Goal: Task Accomplishment & Management: Complete application form

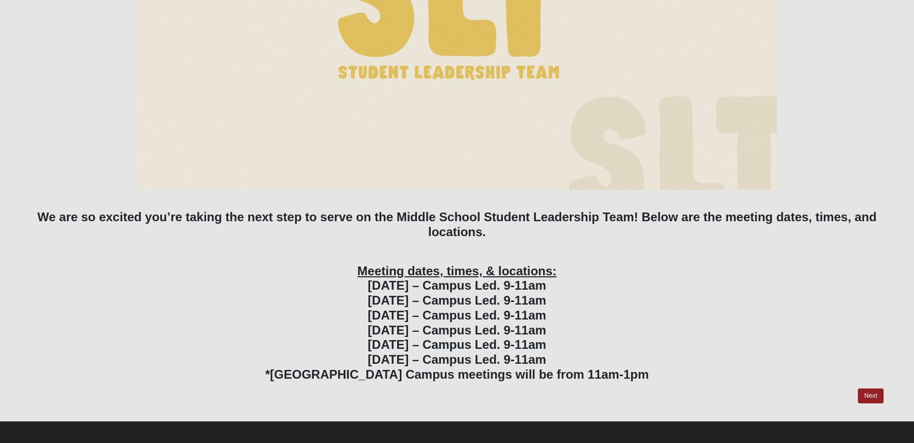
scroll to position [232, 0]
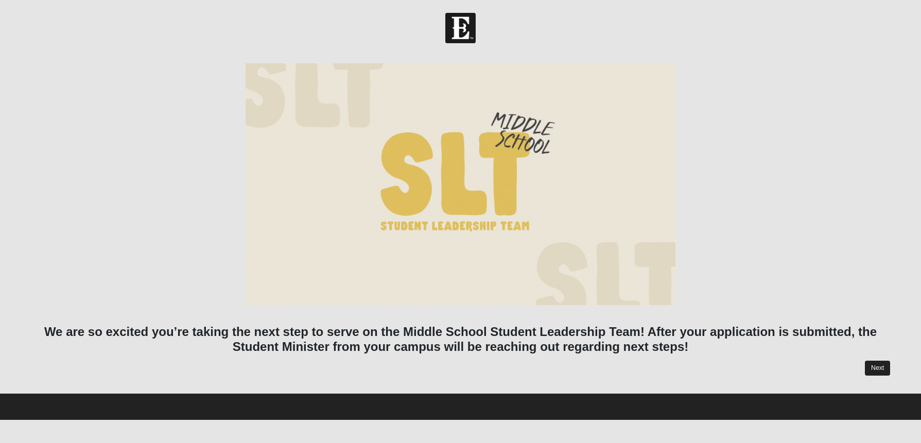
click at [873, 365] on link "Next" at bounding box center [877, 368] width 25 height 15
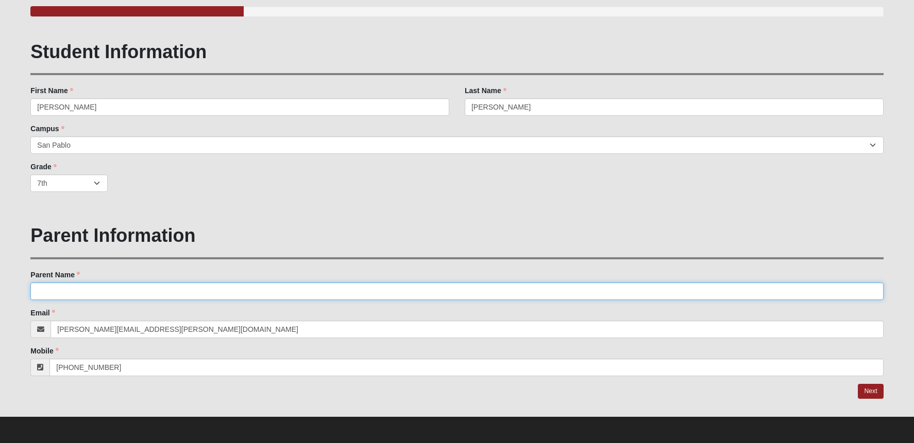
scroll to position [93, 0]
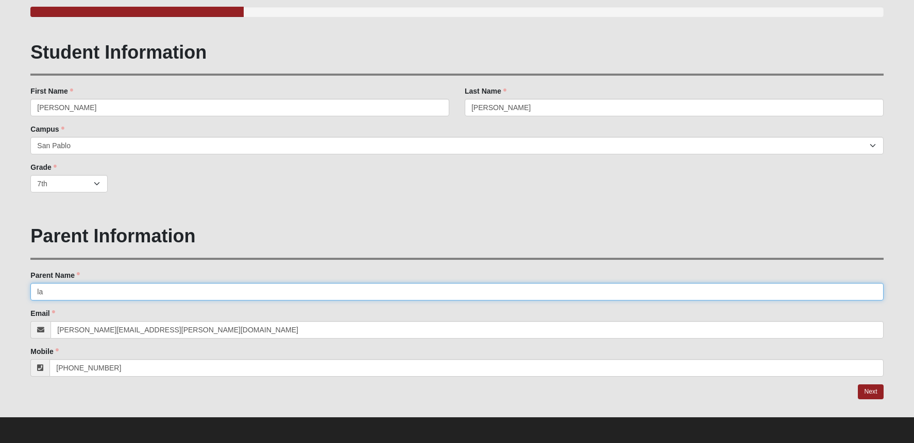
type input "l"
type input "a"
type input "Laurie Gast"
click at [874, 388] on link "Next" at bounding box center [869, 392] width 25 height 15
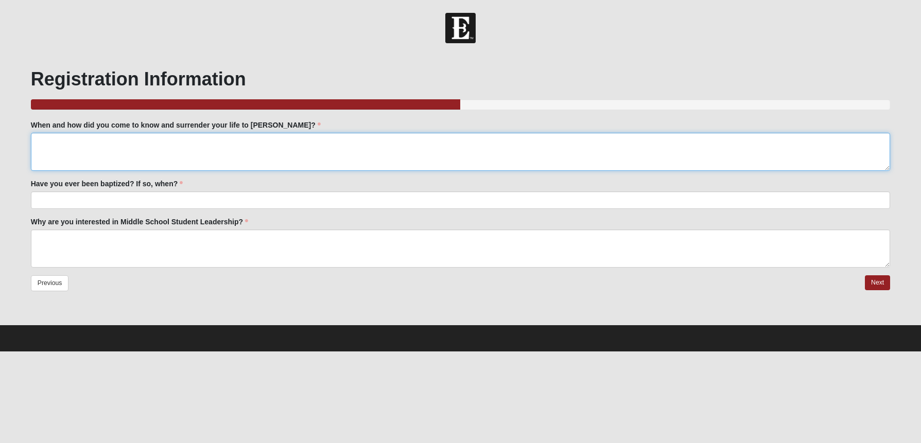
click at [140, 149] on textarea "When and how did you come to know and surrender your life to [PERSON_NAME]?" at bounding box center [461, 152] width 860 height 38
type textarea "Younglife"
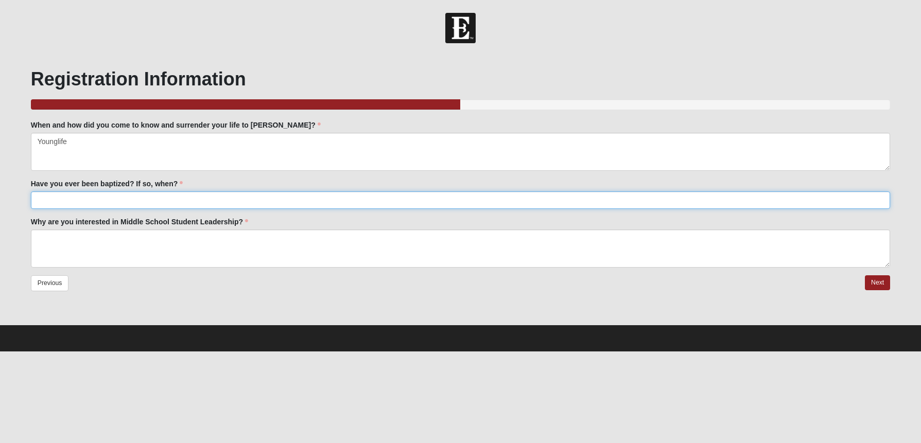
click at [176, 203] on input "Have you ever been baptized? If so, when?" at bounding box center [461, 201] width 860 height 18
type input "Yes"
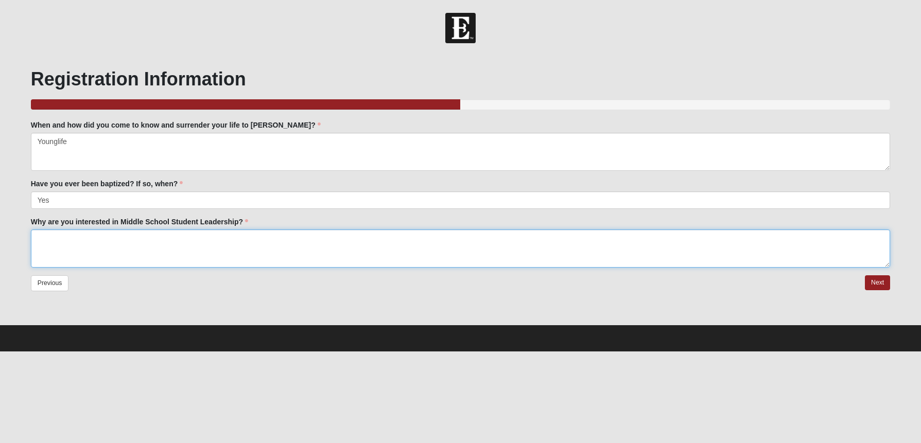
click at [151, 253] on textarea "Why are you interested in Middle School Student Leadership?" at bounding box center [461, 249] width 860 height 38
type textarea "na"
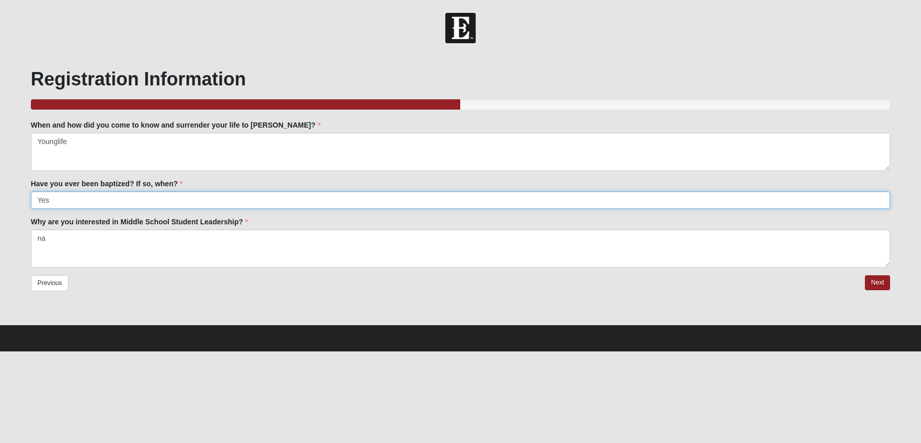
click at [65, 201] on input "Yes" at bounding box center [461, 201] width 860 height 18
type input "na"
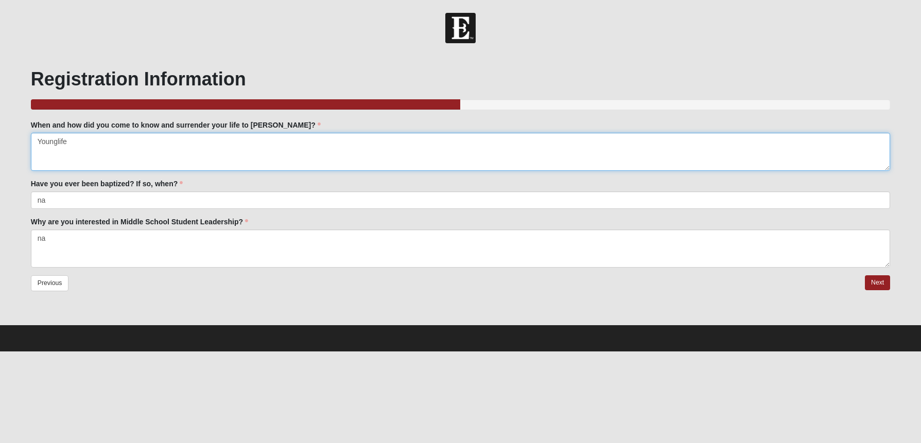
click at [51, 142] on textarea "Younglife" at bounding box center [461, 152] width 860 height 38
drag, startPoint x: 51, startPoint y: 142, endPoint x: 67, endPoint y: 114, distance: 32.3
click at [51, 142] on textarea "Younglife" at bounding box center [461, 152] width 860 height 38
type textarea "na"
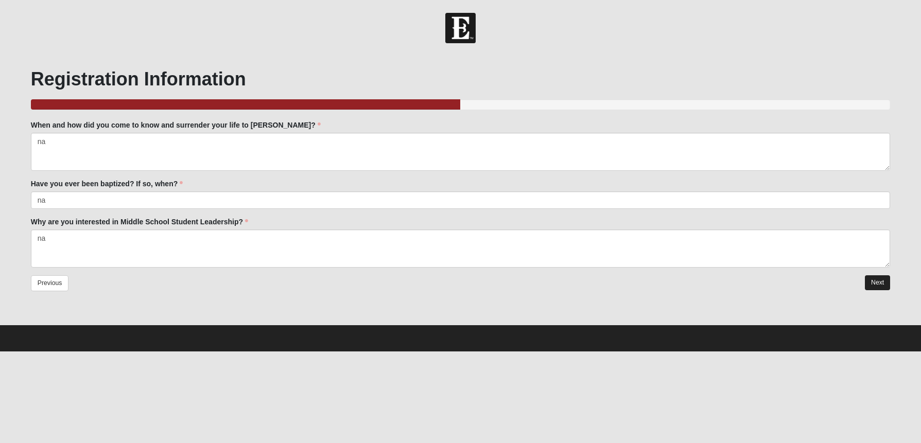
click at [870, 280] on link "Next" at bounding box center [877, 283] width 25 height 15
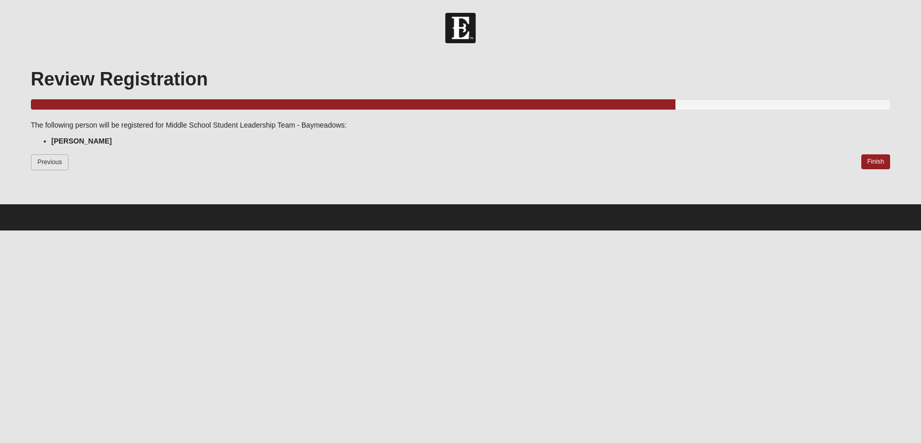
click at [41, 160] on link "Previous" at bounding box center [50, 162] width 38 height 16
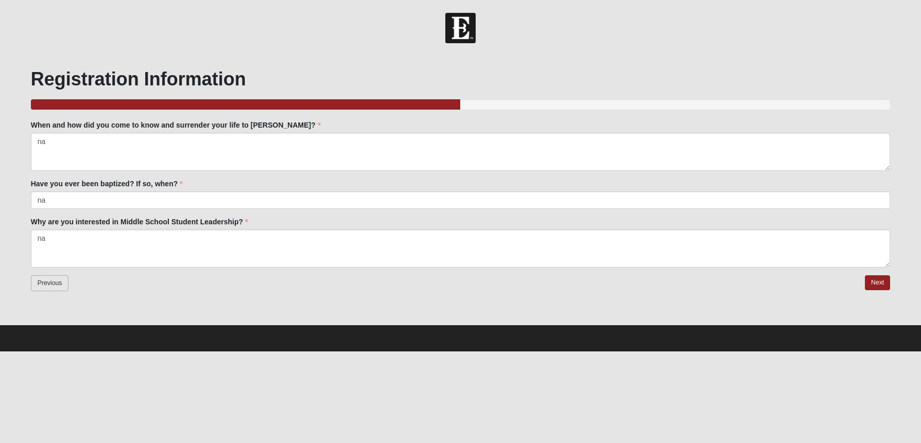
click at [50, 286] on link "Previous" at bounding box center [50, 284] width 38 height 16
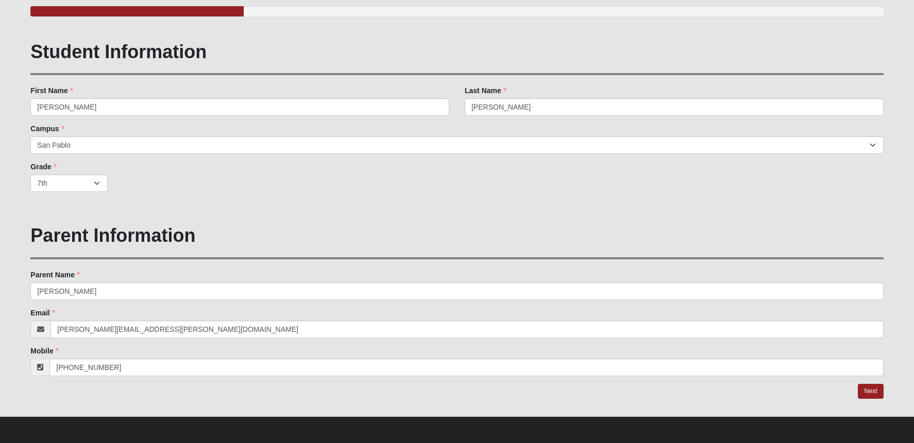
scroll to position [93, 0]
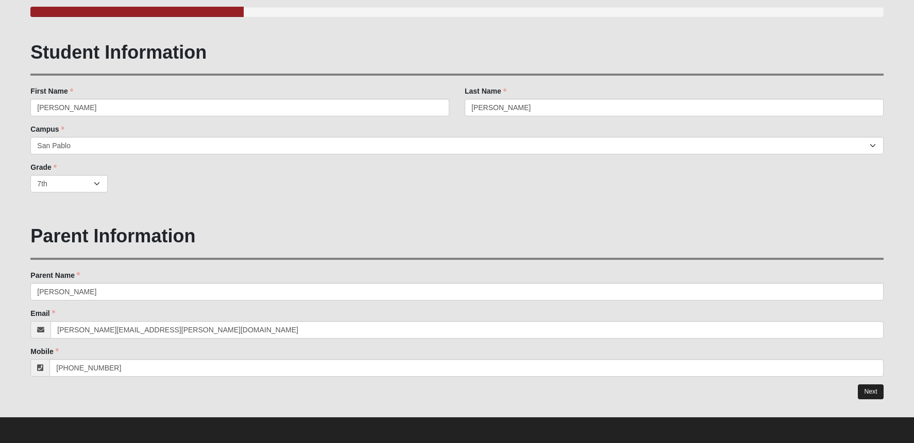
click at [875, 389] on link "Next" at bounding box center [869, 392] width 25 height 15
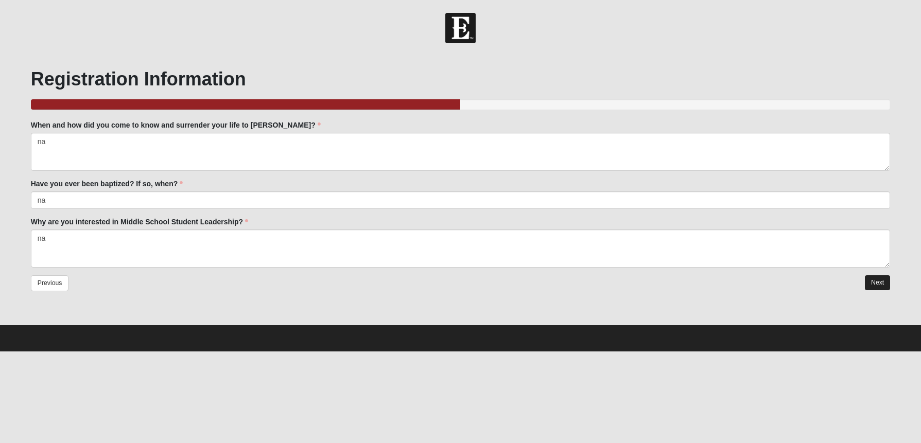
click at [880, 284] on link "Next" at bounding box center [877, 283] width 25 height 15
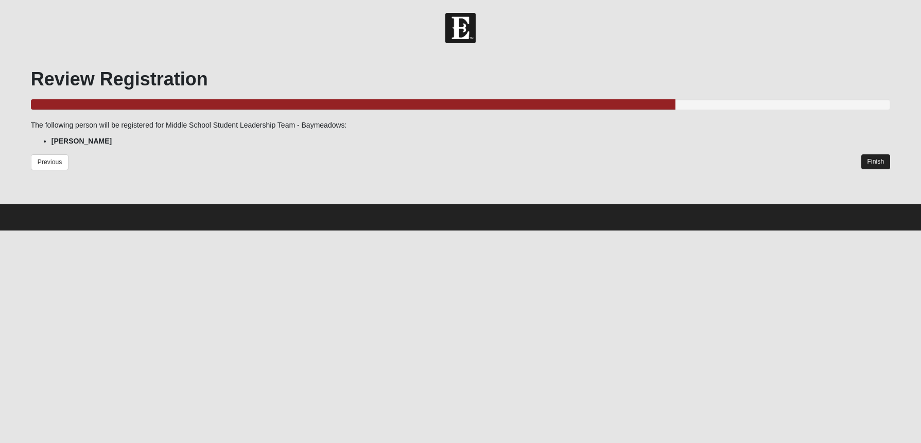
click at [878, 157] on link "Finish" at bounding box center [876, 161] width 29 height 15
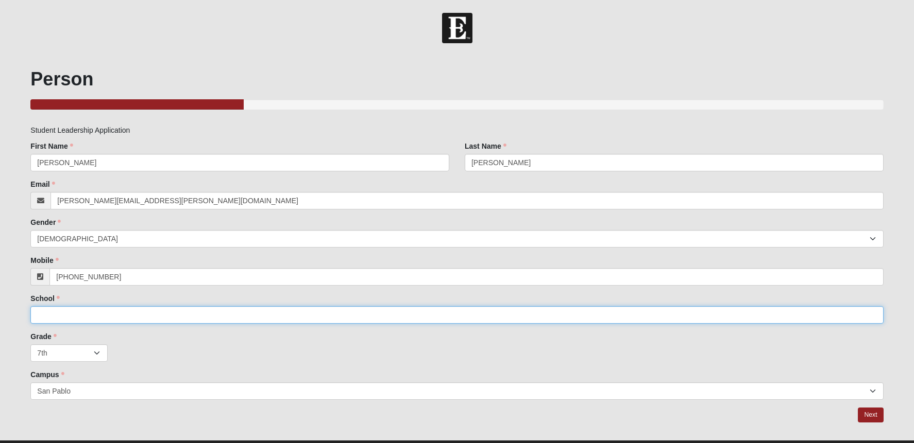
click at [85, 317] on input "School" at bounding box center [456, 315] width 852 height 18
type input "B"
type input "Na"
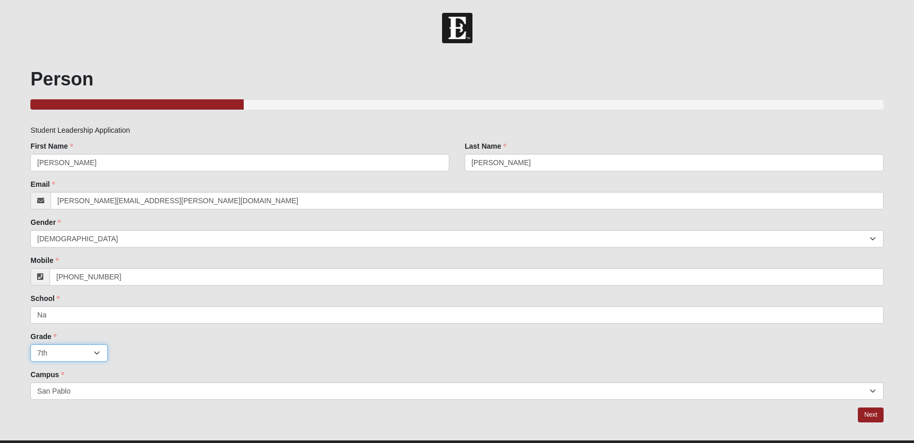
select select "1"
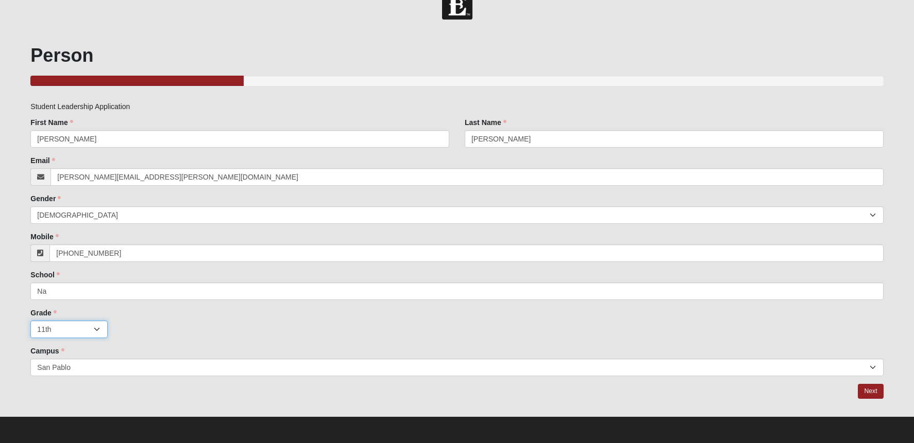
scroll to position [24, 0]
click at [865, 392] on link "Next" at bounding box center [869, 391] width 25 height 15
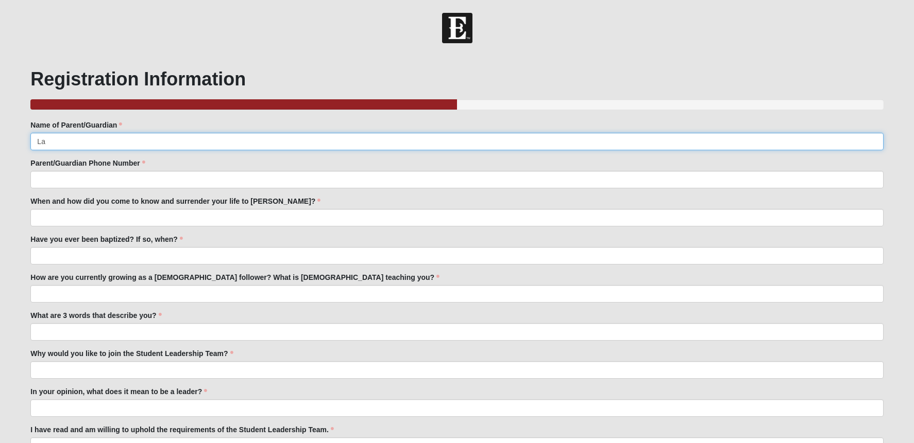
type input "L"
type input "na"
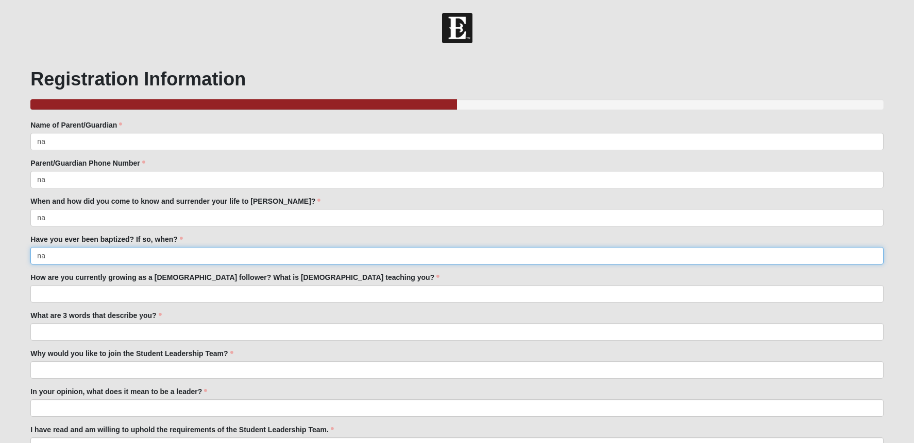
type input "na"
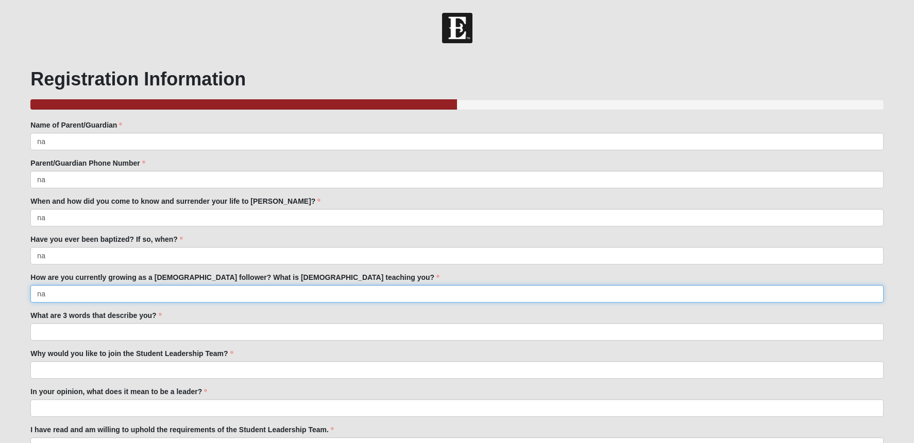
type input "na"
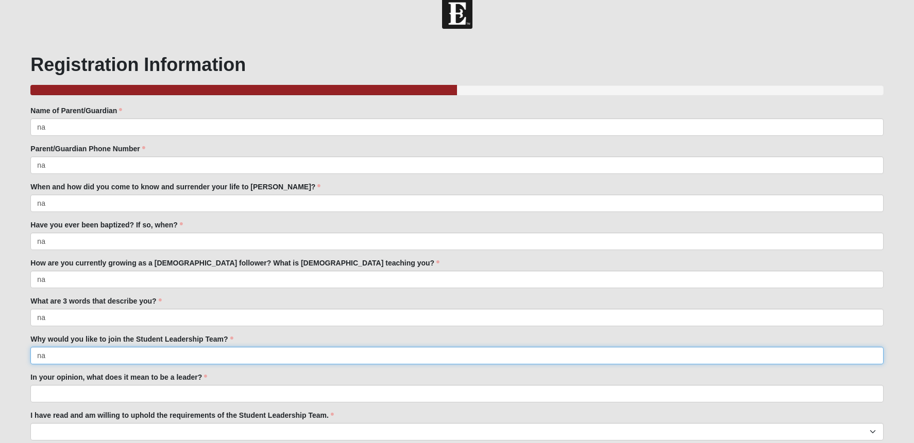
type input "na"
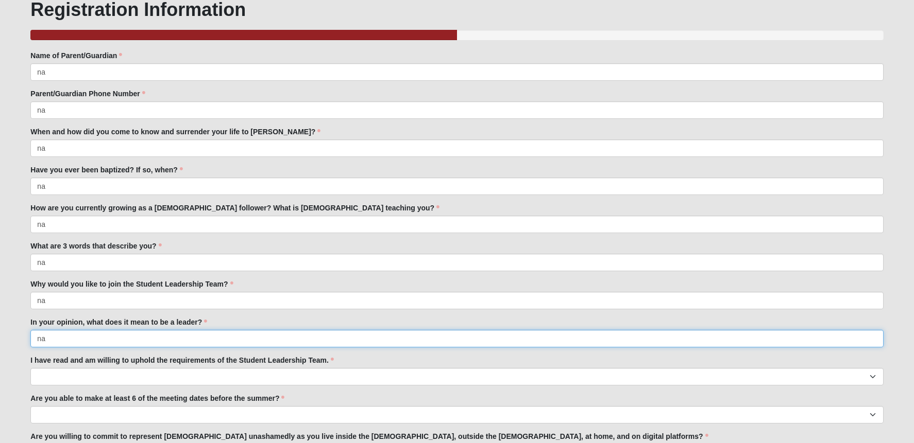
type input "na"
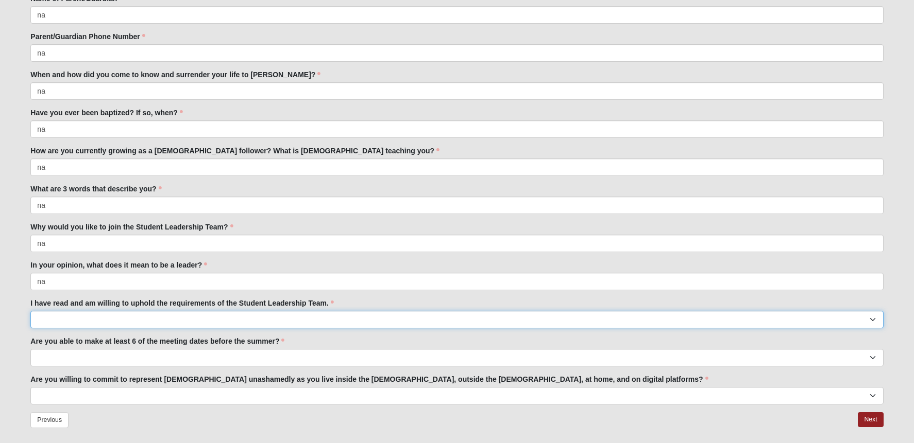
scroll to position [128, 0]
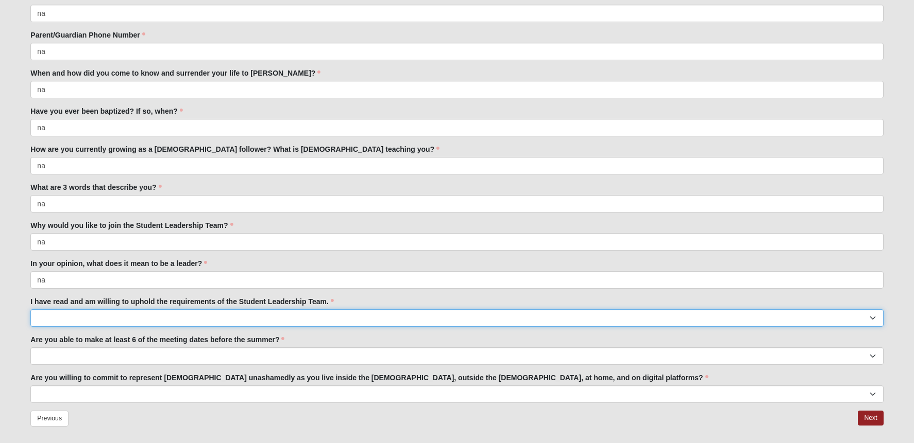
select select "Yes"
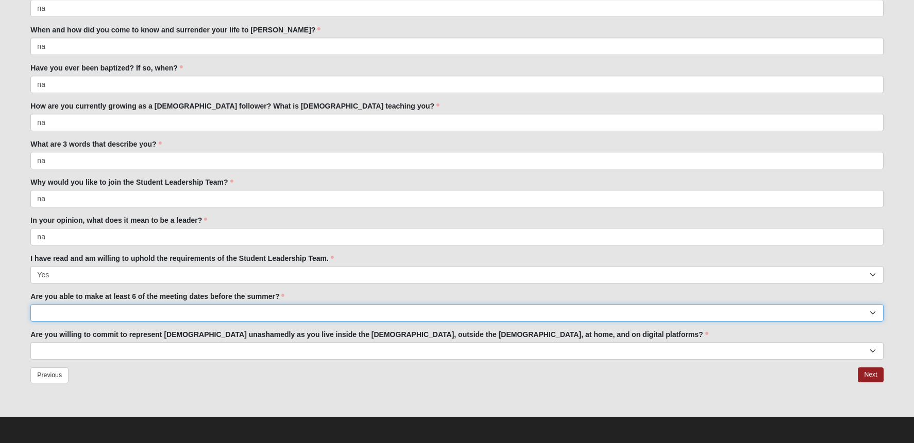
scroll to position [171, 0]
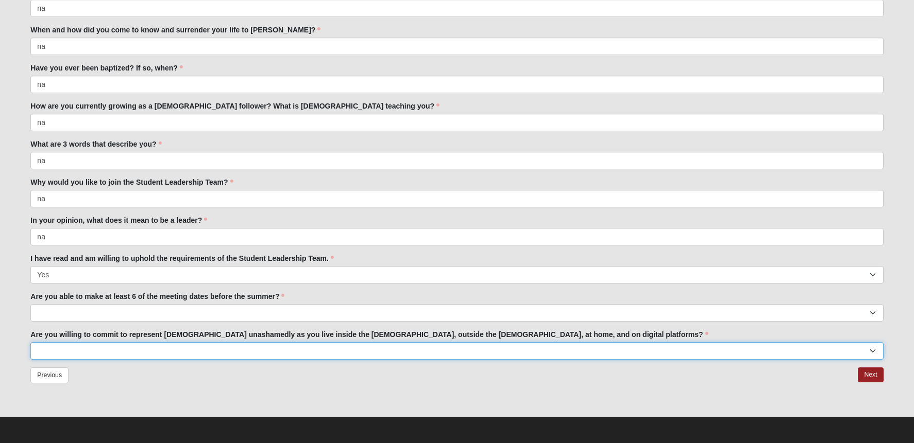
select select "Yes"
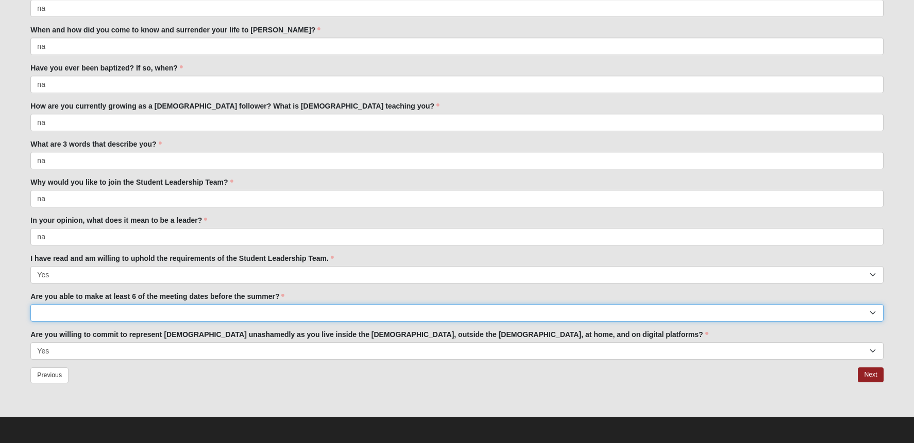
select select "Yes"
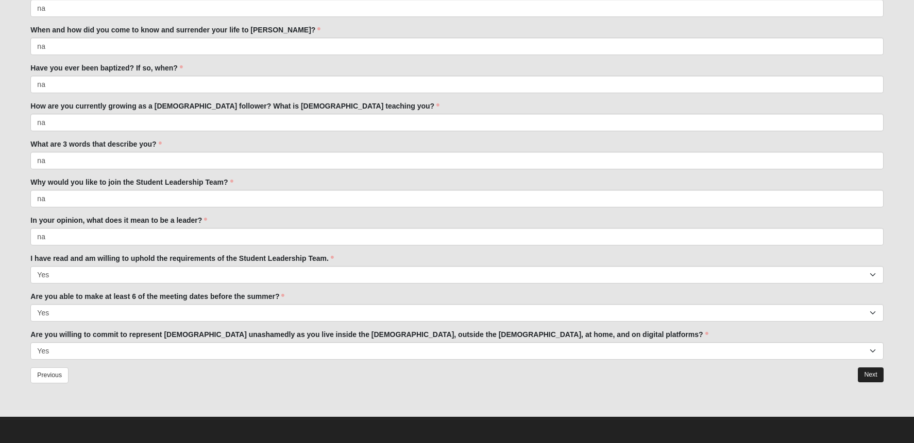
click at [866, 375] on link "Next" at bounding box center [869, 375] width 25 height 15
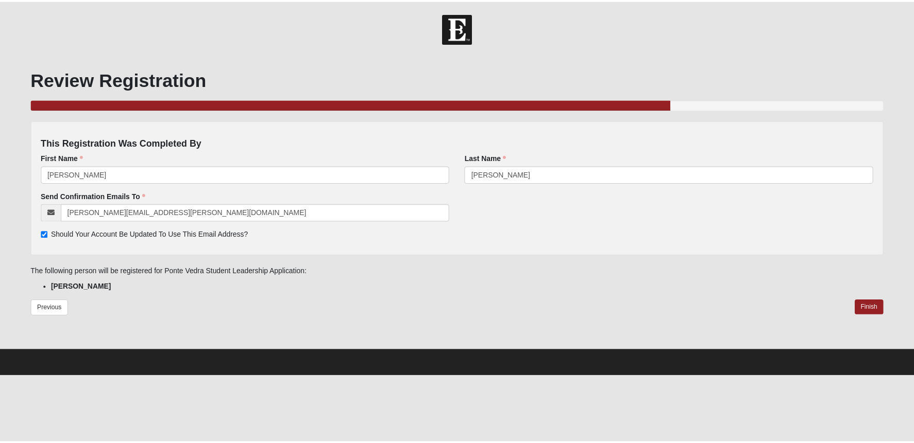
scroll to position [0, 0]
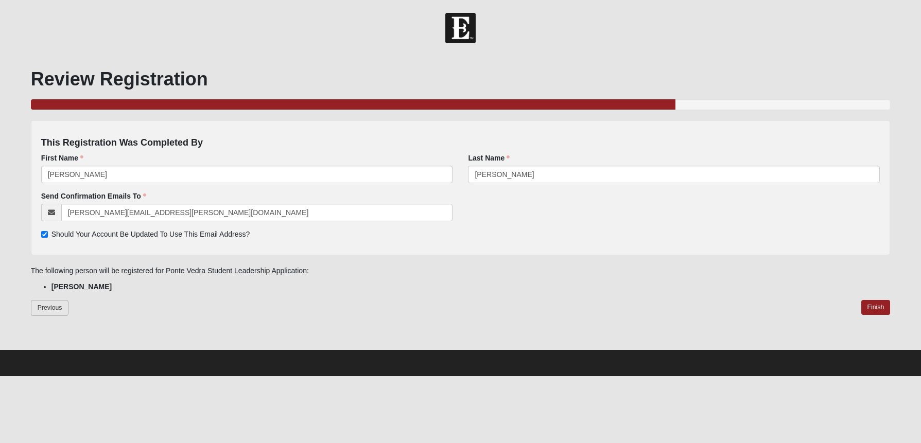
click at [40, 309] on link "Previous" at bounding box center [50, 308] width 38 height 16
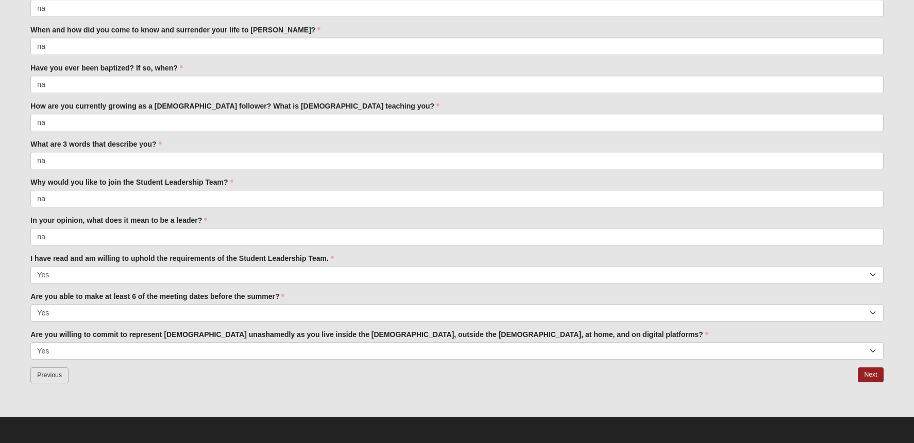
scroll to position [171, 0]
click at [45, 374] on link "Previous" at bounding box center [49, 376] width 38 height 16
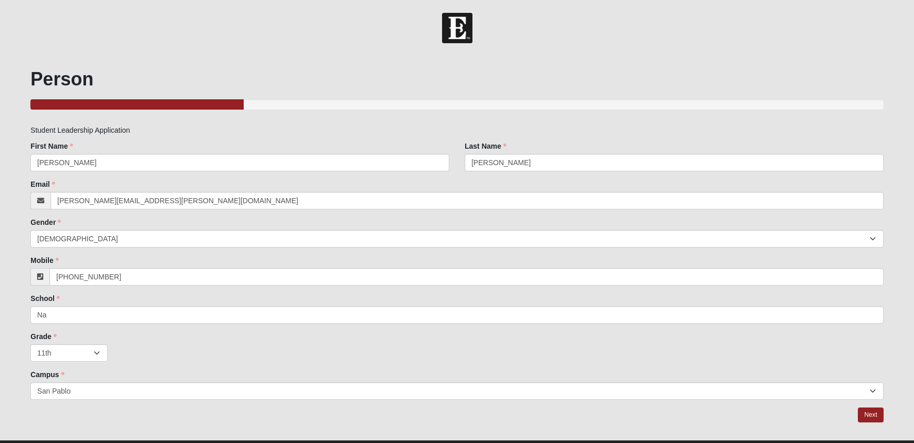
scroll to position [15, 0]
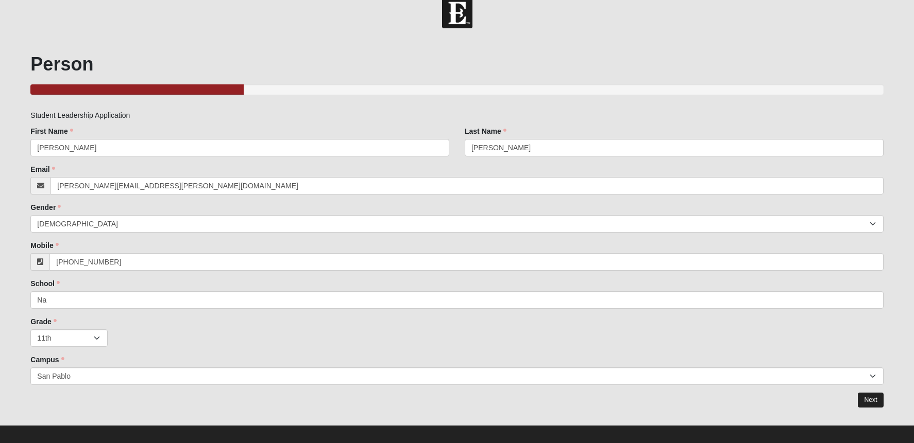
click at [871, 404] on link "Next" at bounding box center [869, 400] width 25 height 15
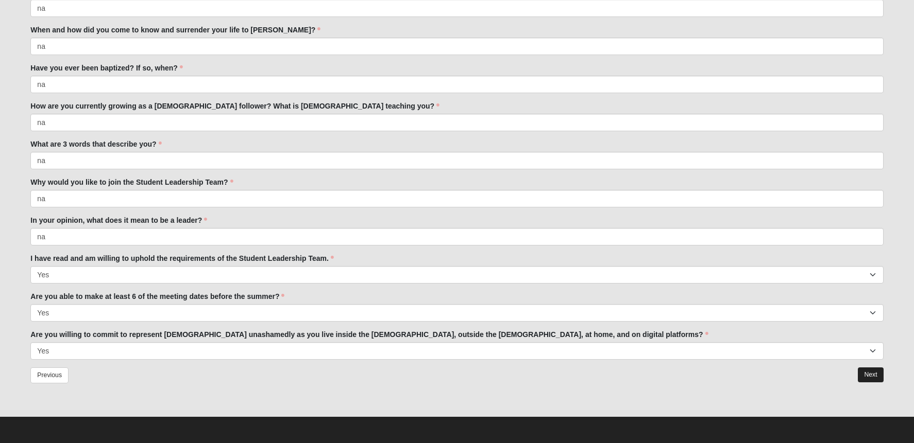
scroll to position [171, 0]
click at [861, 375] on link "Next" at bounding box center [869, 375] width 25 height 15
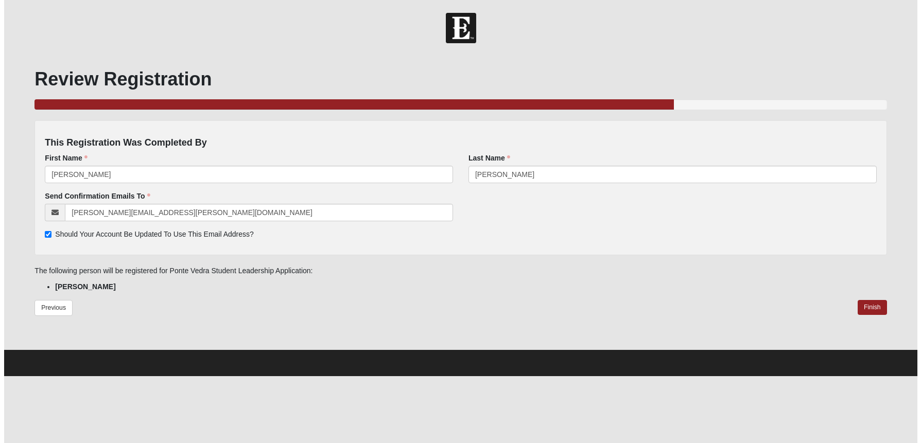
scroll to position [0, 0]
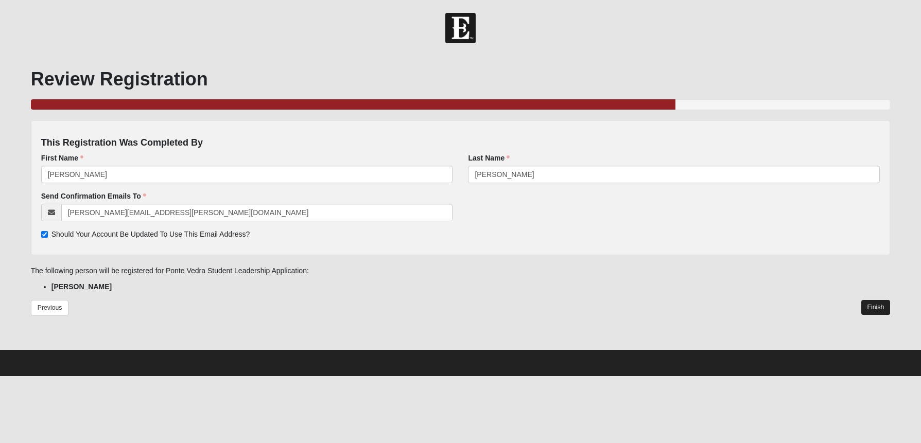
click at [882, 304] on link "Finish" at bounding box center [876, 307] width 29 height 15
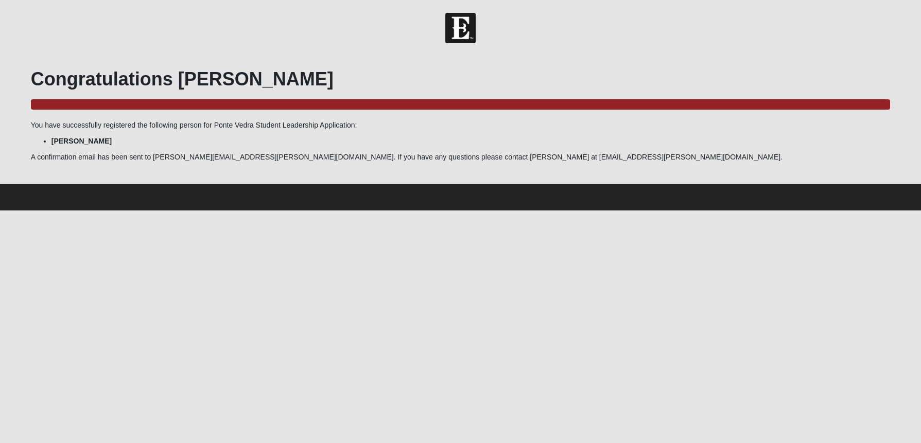
click at [175, 49] on form "Hello Kendall My Account Log Out Ponte Vedra Student Leadership Application Eve…" at bounding box center [460, 112] width 921 height 198
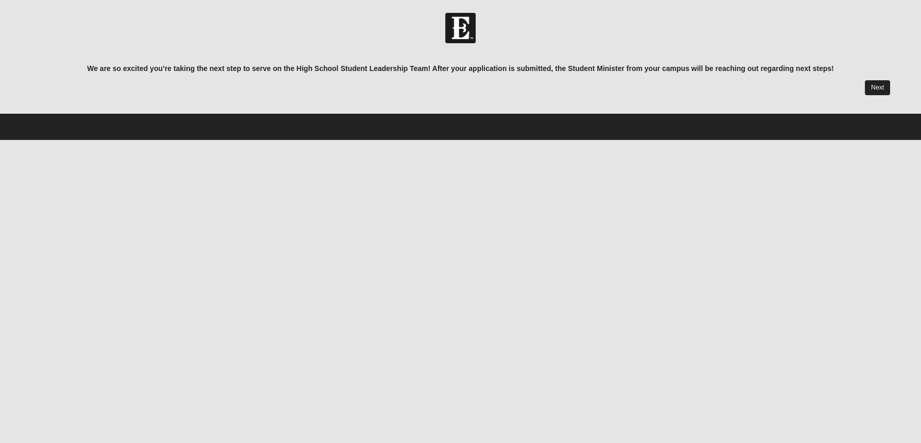
click at [874, 87] on link "Next" at bounding box center [877, 87] width 25 height 15
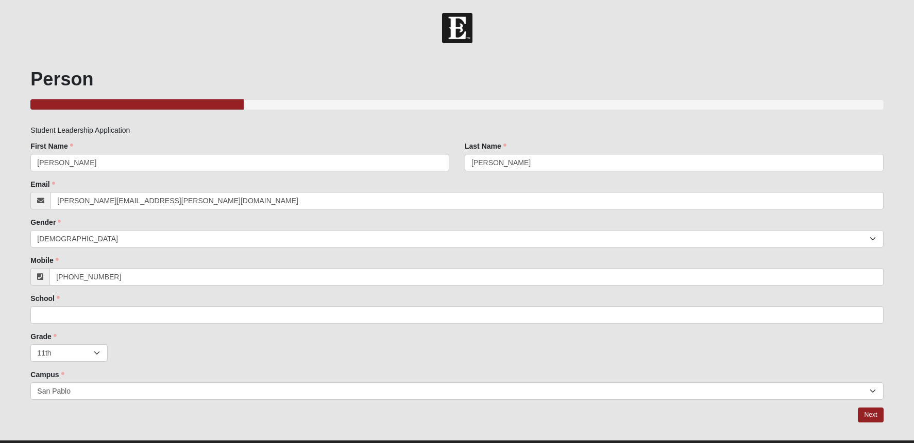
scroll to position [11, 0]
